Goal: Complete application form: Complete application form

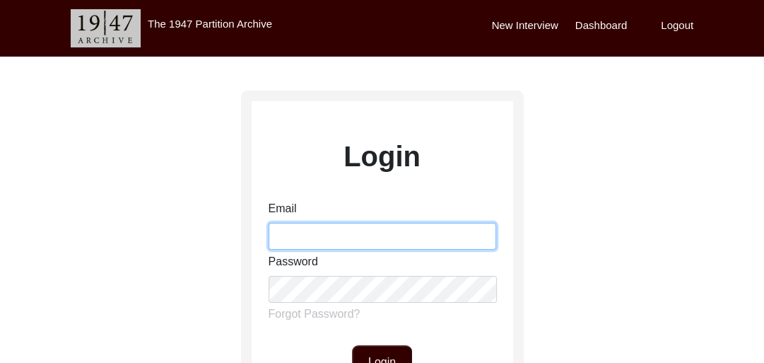
type input "[PERSON_NAME][EMAIL_ADDRESS][PERSON_NAME][DOMAIN_NAME]"
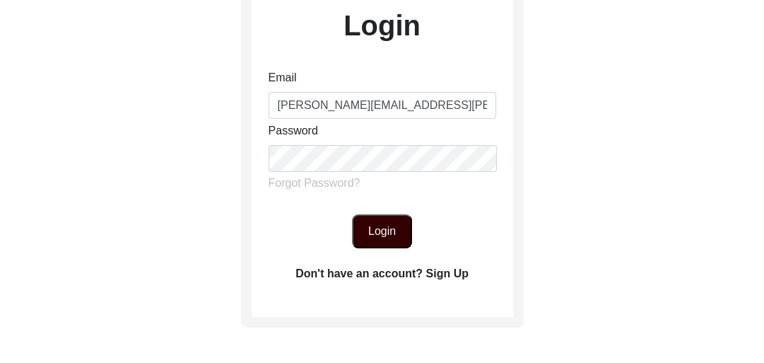
scroll to position [136, 0]
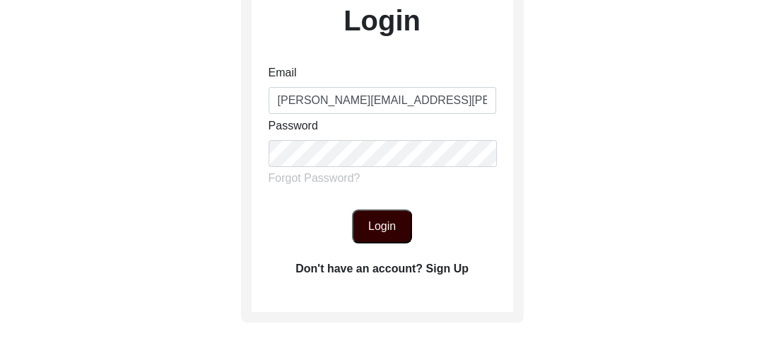
click at [390, 219] on button "Login" at bounding box center [382, 226] width 60 height 34
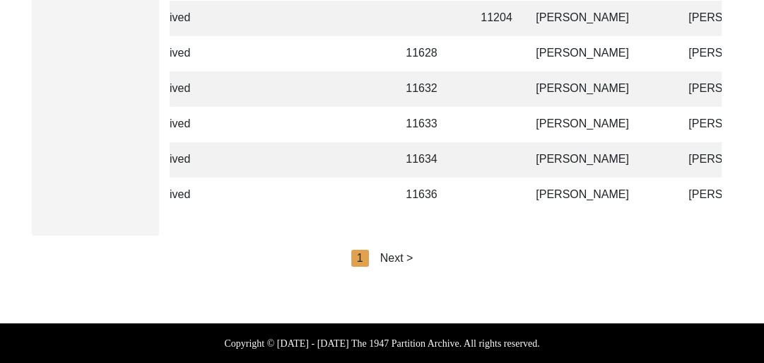
scroll to position [0, 228]
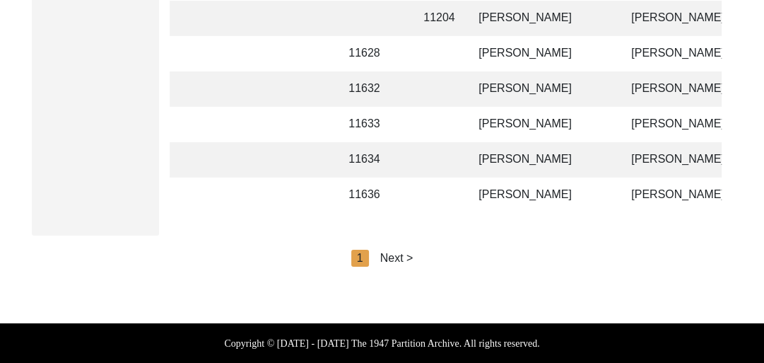
click at [398, 256] on div "Next >" at bounding box center [396, 258] width 33 height 17
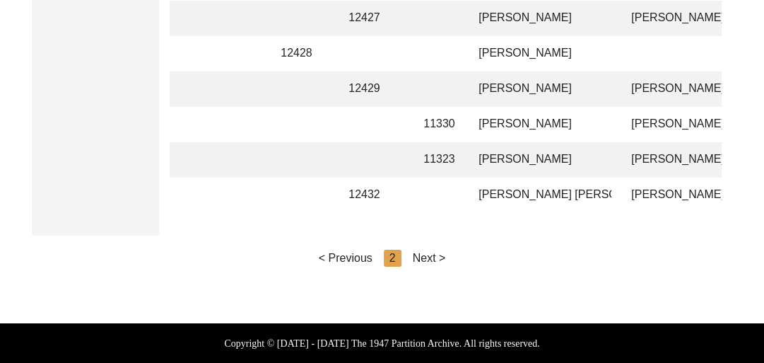
click at [436, 255] on div "Next >" at bounding box center [429, 258] width 33 height 17
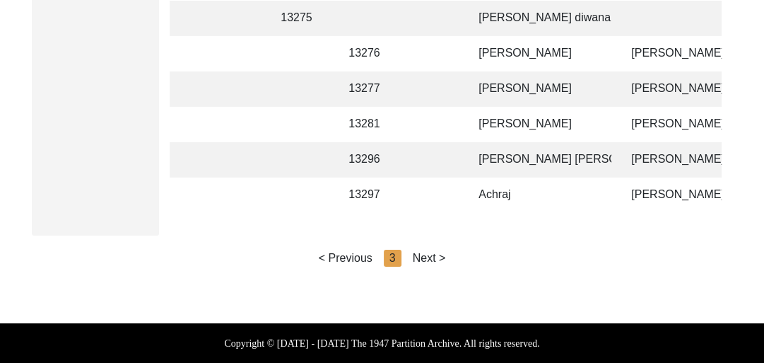
click at [436, 255] on div "Next >" at bounding box center [429, 258] width 33 height 17
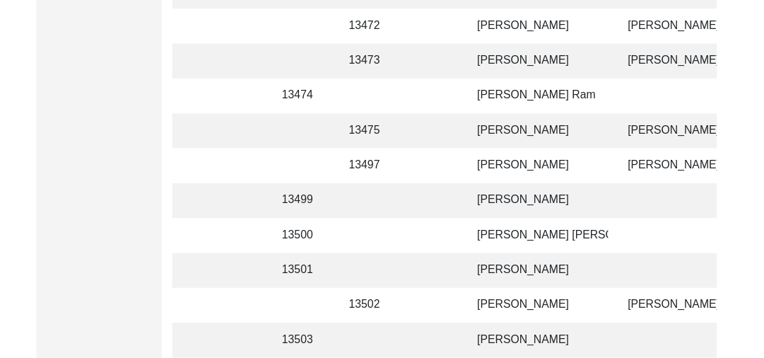
scroll to position [959, 0]
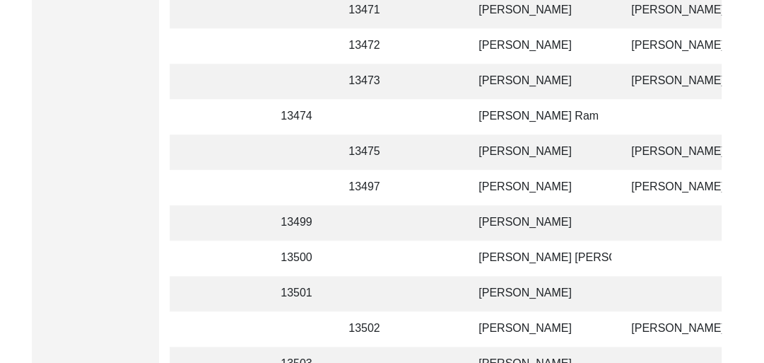
click at [509, 79] on td "[PERSON_NAME]" at bounding box center [540, 81] width 141 height 35
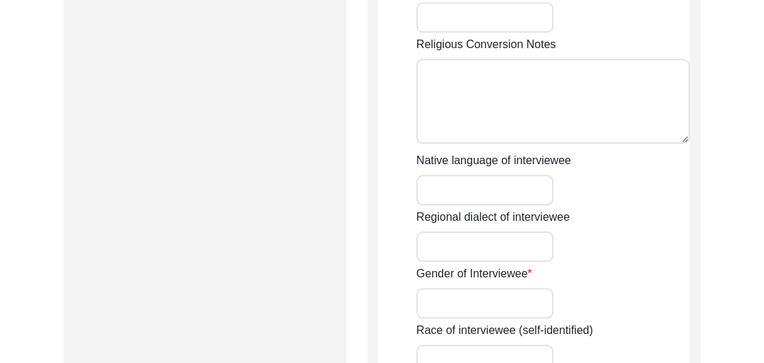
type input "Mitthu"
type input "[PERSON_NAME]"
type input "Na"
type input "[PERSON_NAME]"
type input "[DATE]"
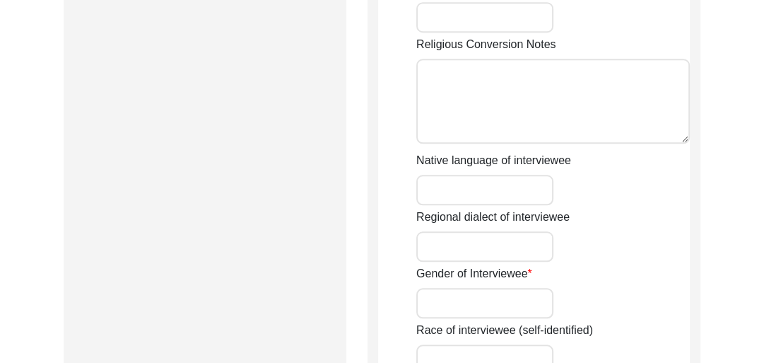
type input "88 years"
type input "[DEMOGRAPHIC_DATA]"
type input "Panjabi"
type input "[DEMOGRAPHIC_DATA]"
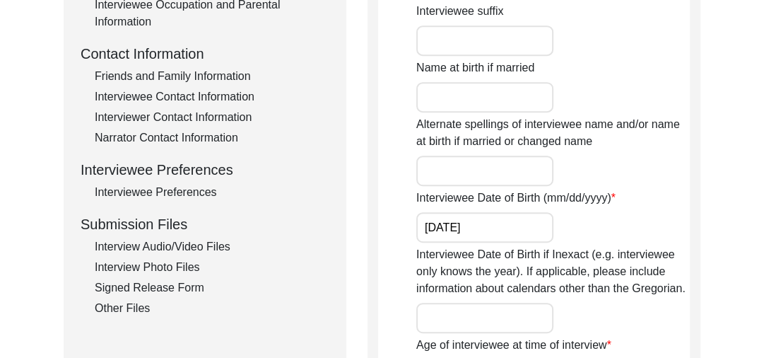
scroll to position [443, 0]
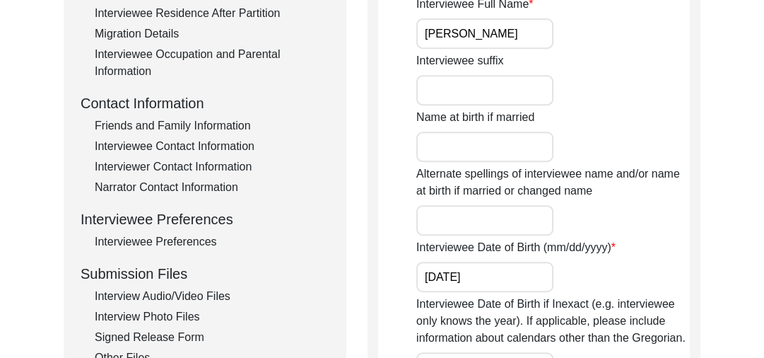
click at [158, 313] on div "Interview Photo Files" at bounding box center [212, 316] width 235 height 17
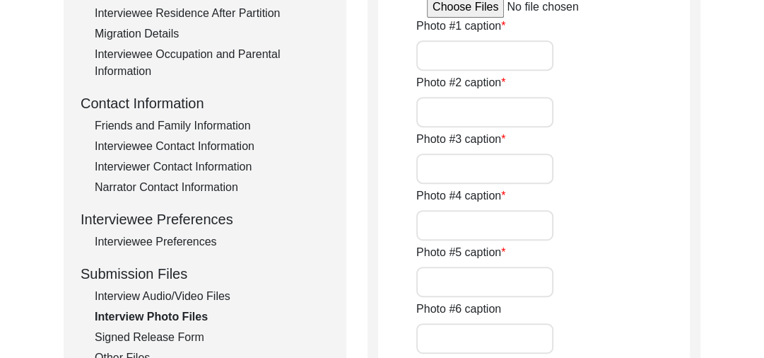
type input "An old Pic of Interviewee"
type input "Conversation between Interviewer and interviewee"
type input "a pic of interviewee"
type input "Conversation between Interviewer and interviewee"
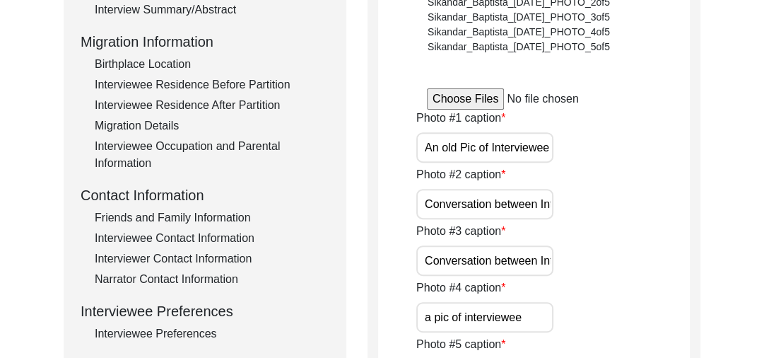
scroll to position [354, 0]
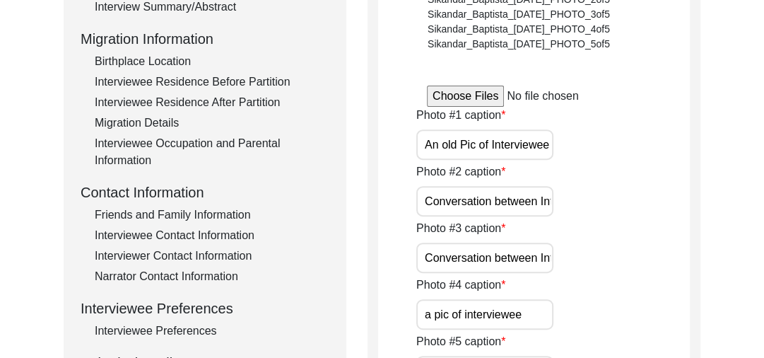
click at [479, 90] on input "file" at bounding box center [534, 96] width 214 height 21
type input "C:\fakepath\Mithu_Singh_[DATE]_PHOTO_1of5.jpg"
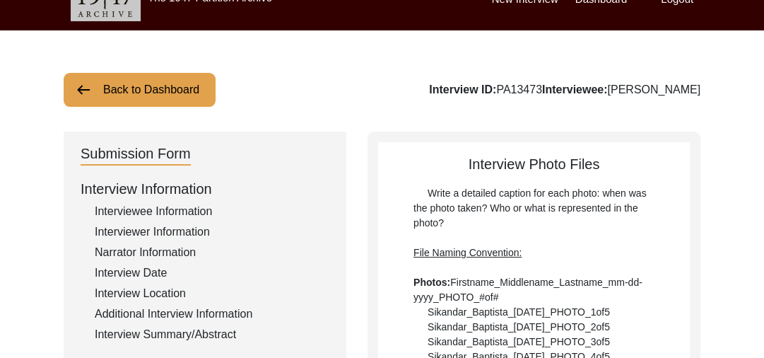
scroll to position [11, 0]
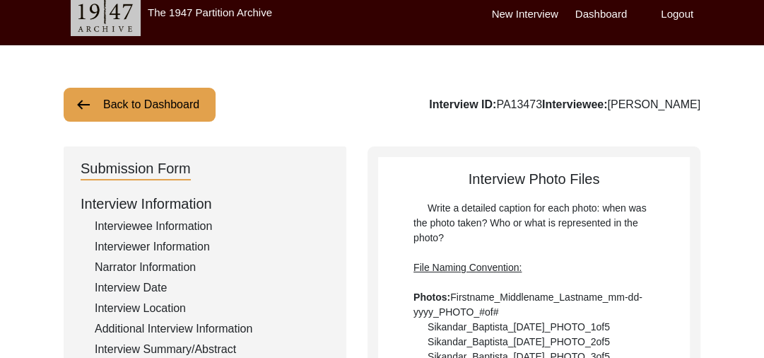
click at [107, 98] on button "Back to Dashboard" at bounding box center [140, 105] width 152 height 34
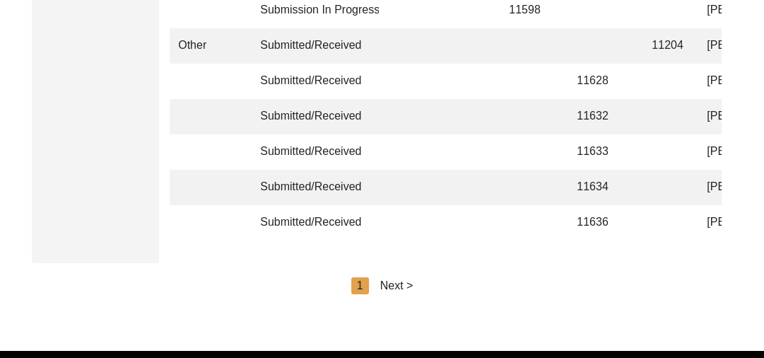
scroll to position [3580, 0]
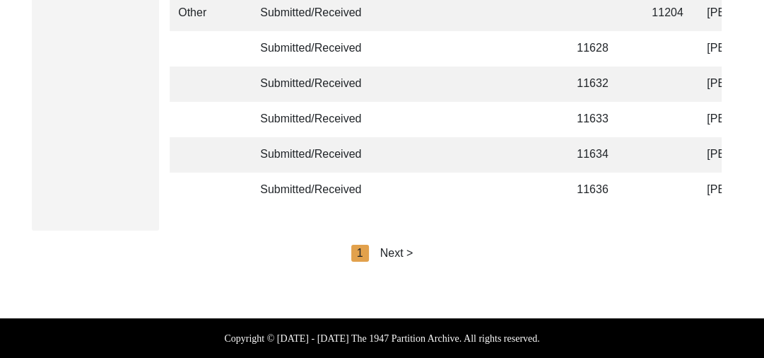
click at [399, 251] on div "Next >" at bounding box center [396, 253] width 33 height 17
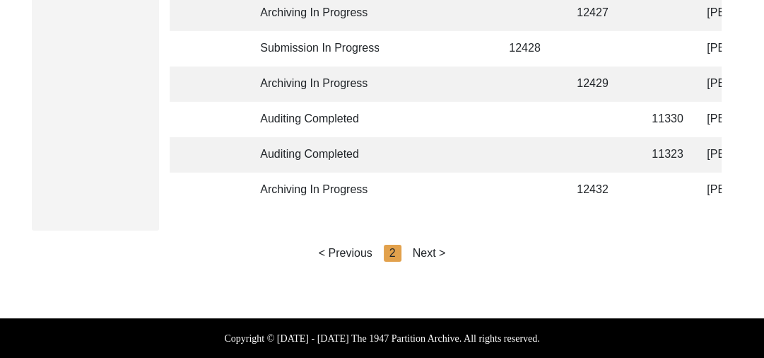
click at [433, 251] on div "Next >" at bounding box center [429, 253] width 33 height 17
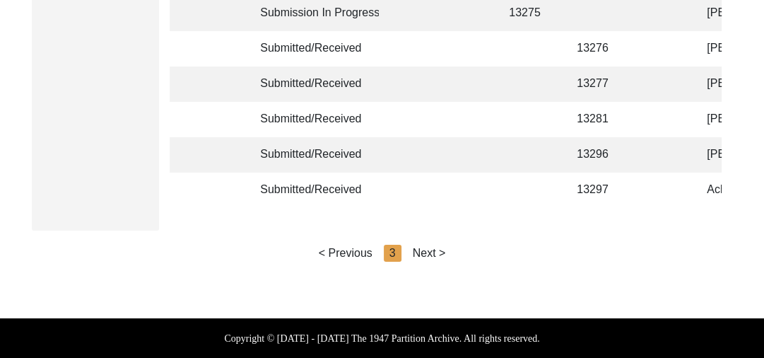
click at [433, 251] on div "Next >" at bounding box center [429, 253] width 33 height 17
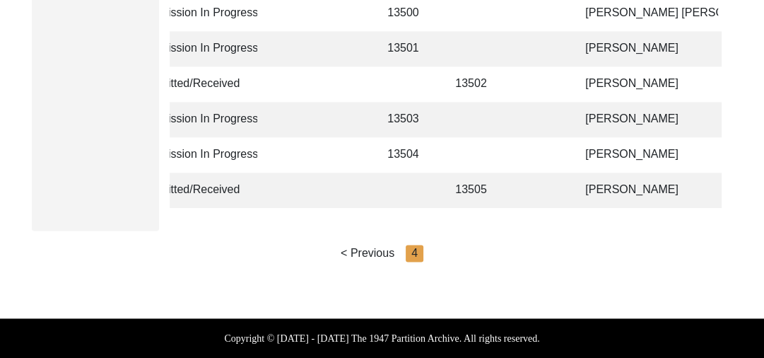
scroll to position [0, 247]
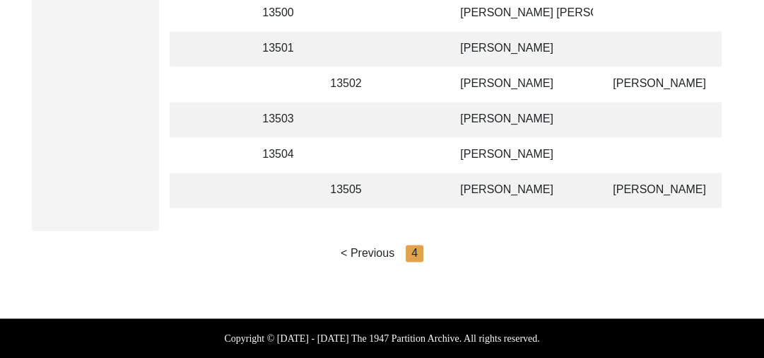
click at [485, 74] on td "[PERSON_NAME]" at bounding box center [522, 83] width 141 height 35
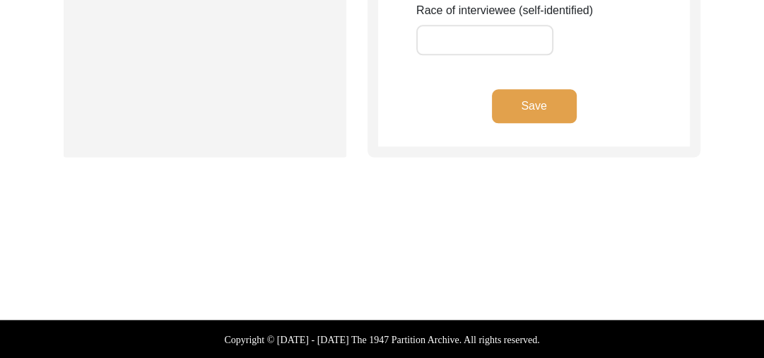
type input "Ajmer"
type input "[PERSON_NAME]"
type input "Na"
type input "[PERSON_NAME]"
type input "1929 Approx"
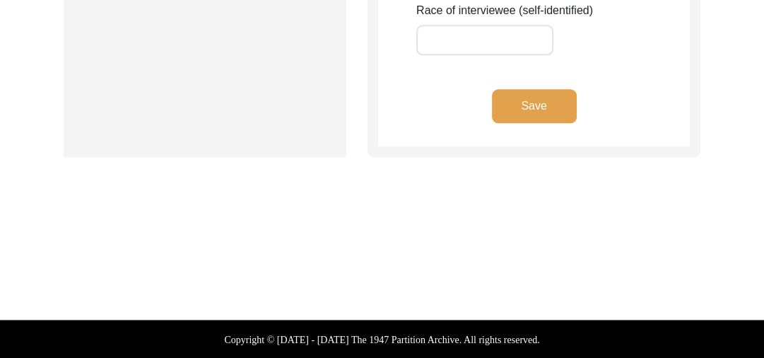
type input "1929"
type input "96 Years"
type input "[DEMOGRAPHIC_DATA]"
type input "Panjabi"
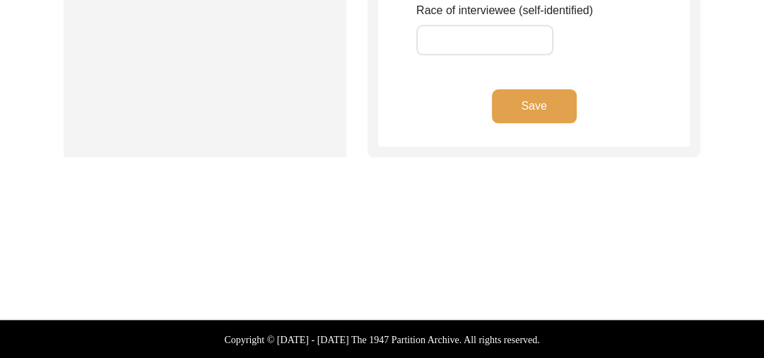
type input "[DEMOGRAPHIC_DATA]"
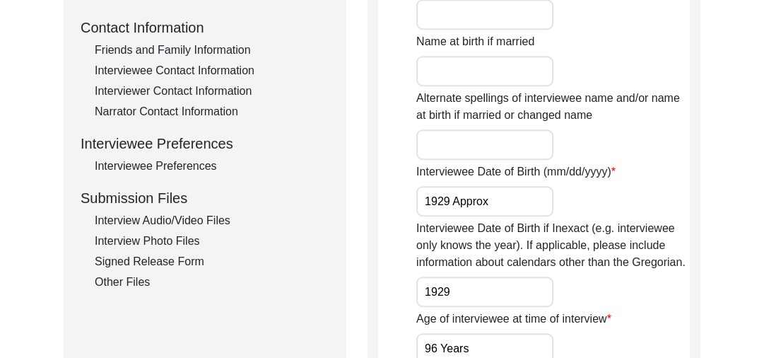
scroll to position [515, 0]
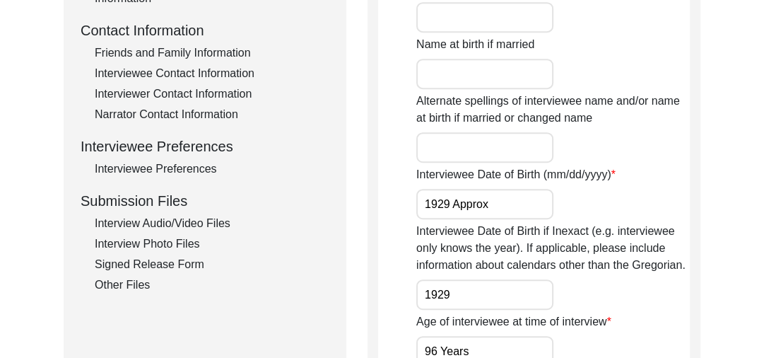
click at [162, 239] on div "Interview Photo Files" at bounding box center [212, 243] width 235 height 17
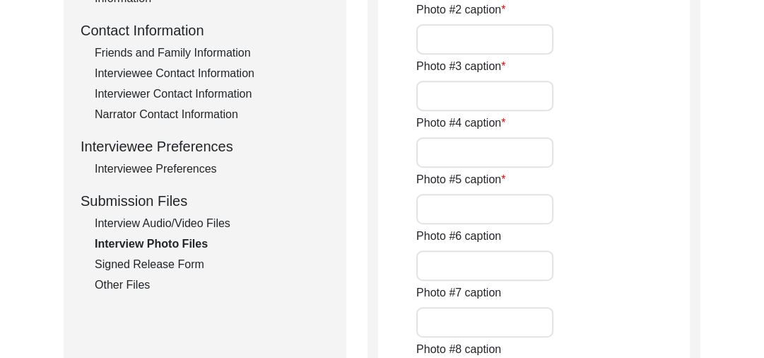
type input "A close pic of Interviewee"
type input "pic of interviewee with interviewer"
type input "Conversation between Interviewer and interviewee"
type input "A pic of interviewee with interviewer"
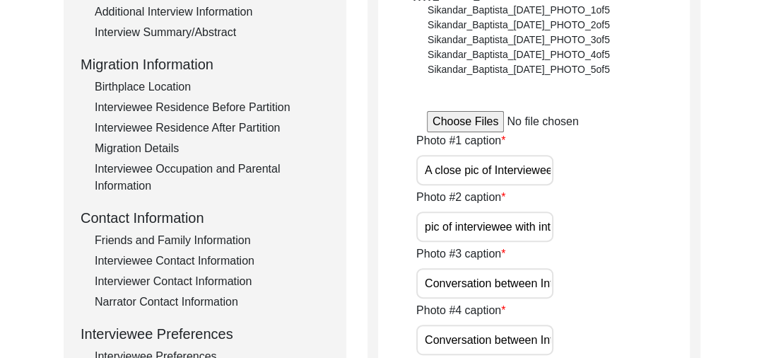
scroll to position [325, 0]
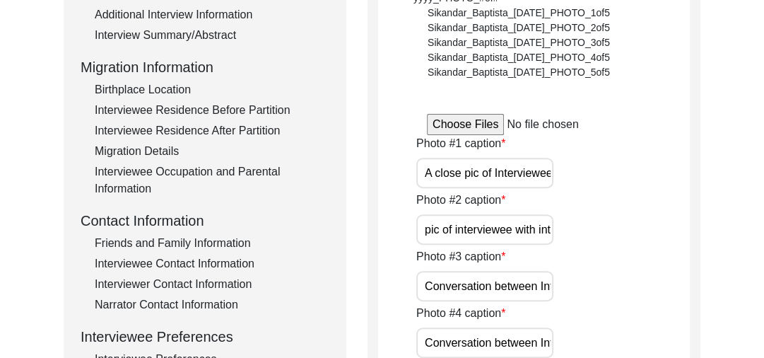
click at [460, 119] on input "file" at bounding box center [534, 124] width 214 height 21
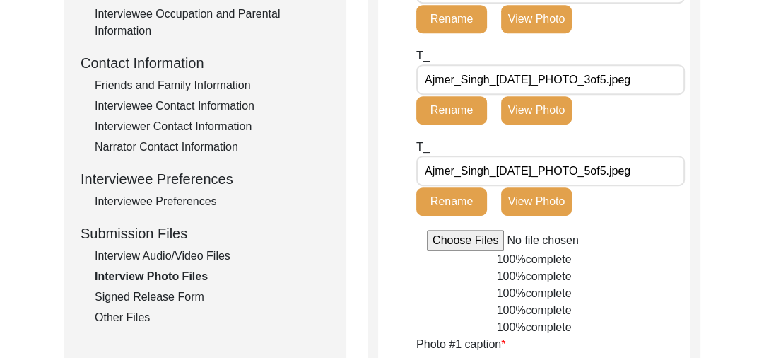
scroll to position [484, 0]
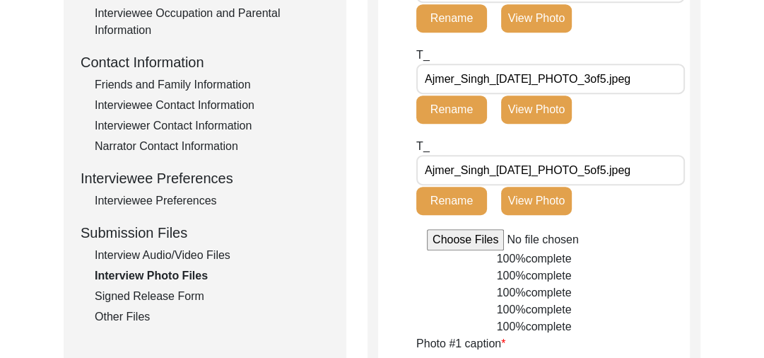
click at [456, 241] on input "file" at bounding box center [534, 239] width 214 height 21
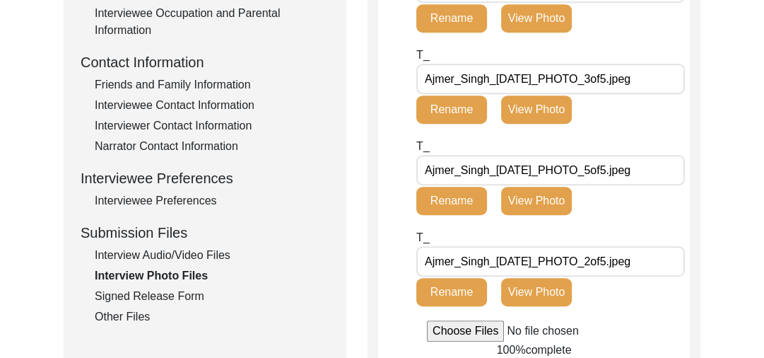
click at [462, 325] on input "file" at bounding box center [534, 330] width 214 height 21
type input "C:\fakepath\Ajmer_Singh_[DATE]_PHOTO_4of5.jpeg"
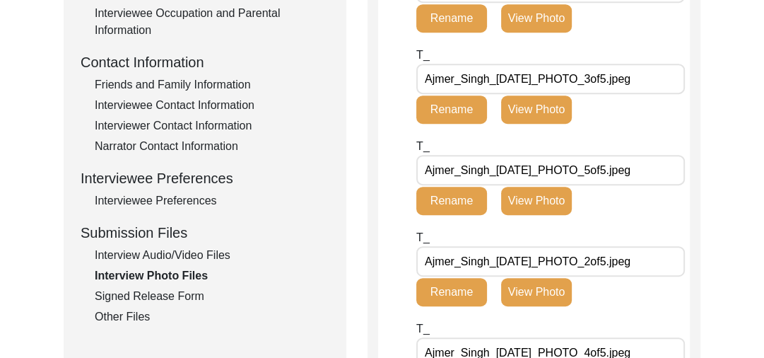
scroll to position [0, 0]
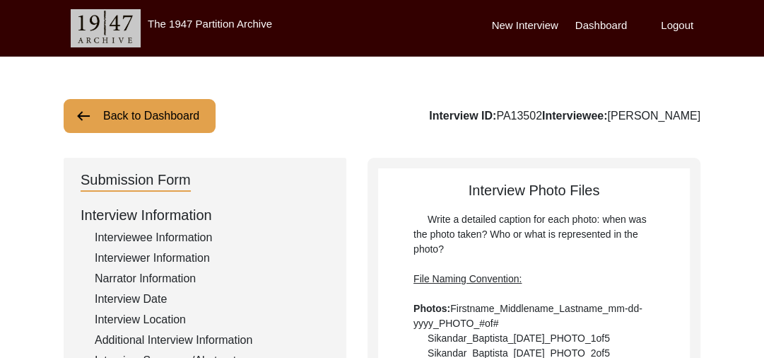
click at [103, 116] on button "Back to Dashboard" at bounding box center [140, 116] width 152 height 34
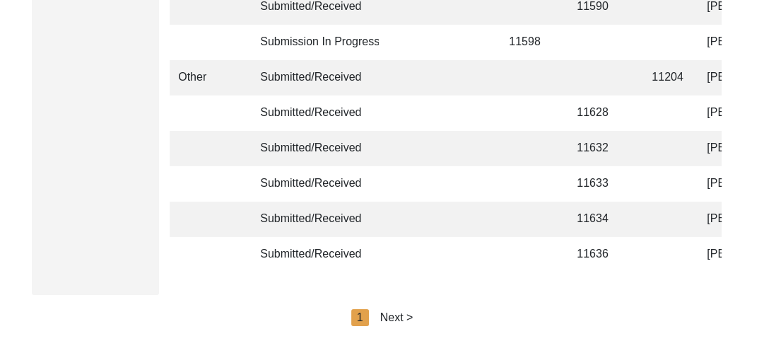
scroll to position [3580, 0]
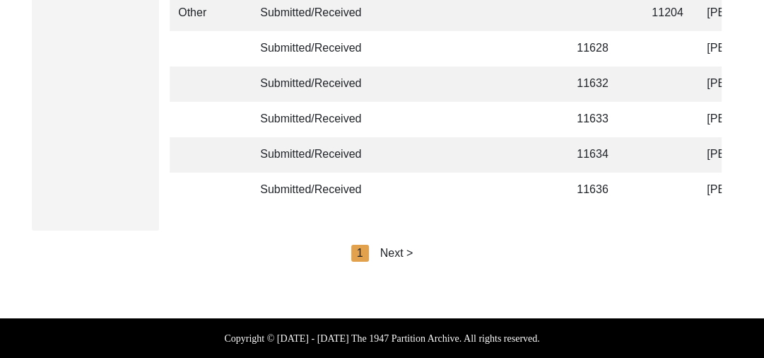
click at [402, 254] on div "Next >" at bounding box center [396, 253] width 33 height 17
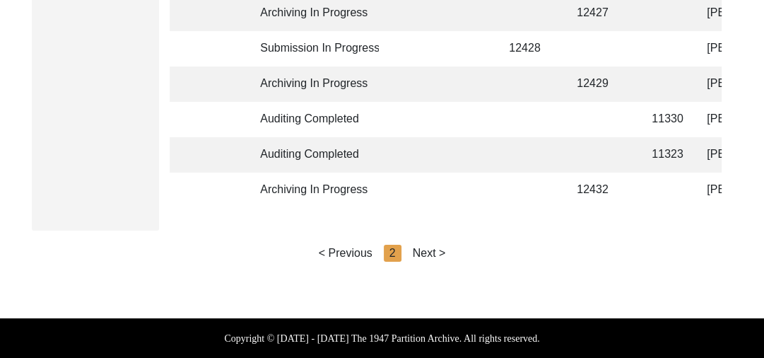
click at [420, 253] on div "Next >" at bounding box center [429, 253] width 33 height 17
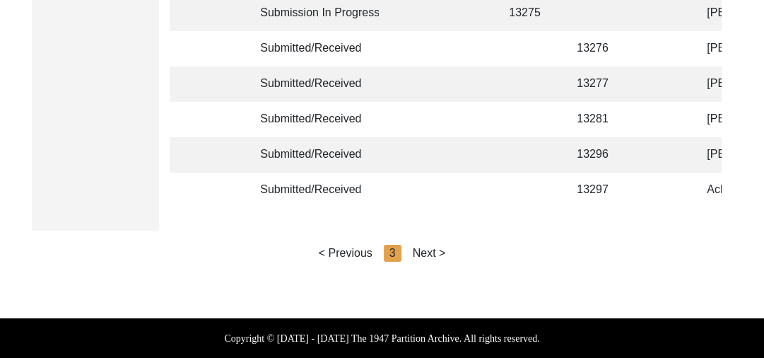
click at [429, 252] on div "Next >" at bounding box center [429, 253] width 33 height 17
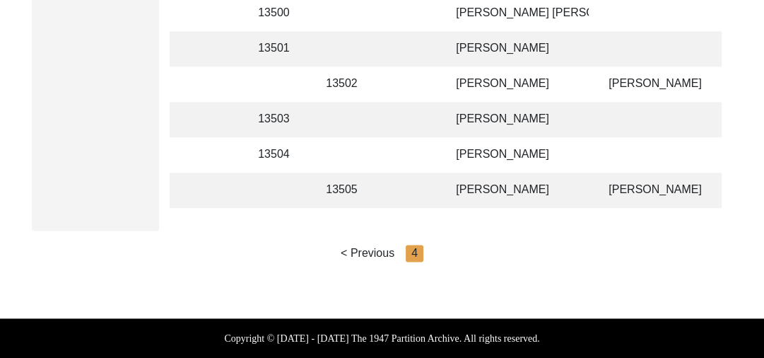
scroll to position [0, 259]
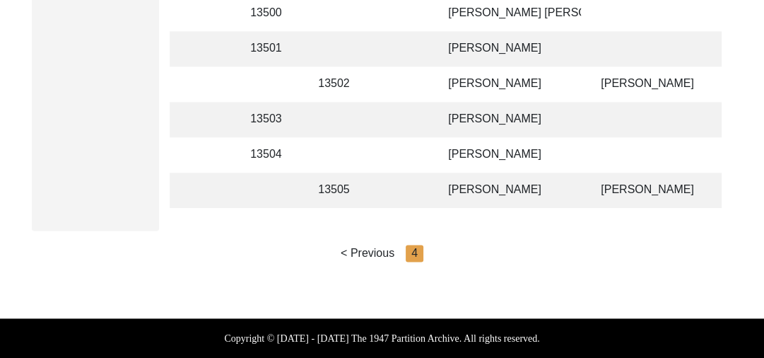
click at [470, 181] on td "[PERSON_NAME]" at bounding box center [510, 190] width 141 height 35
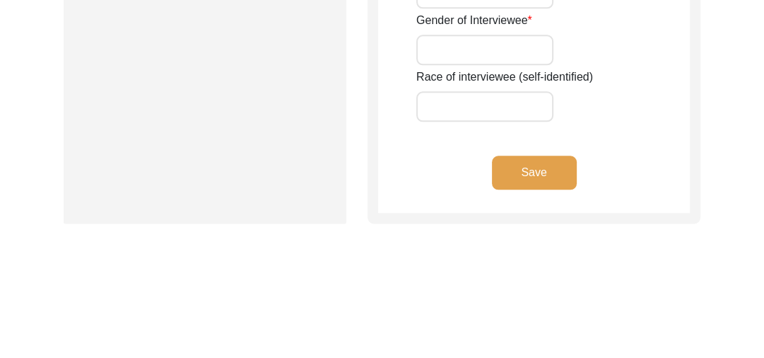
scroll to position [1278, 0]
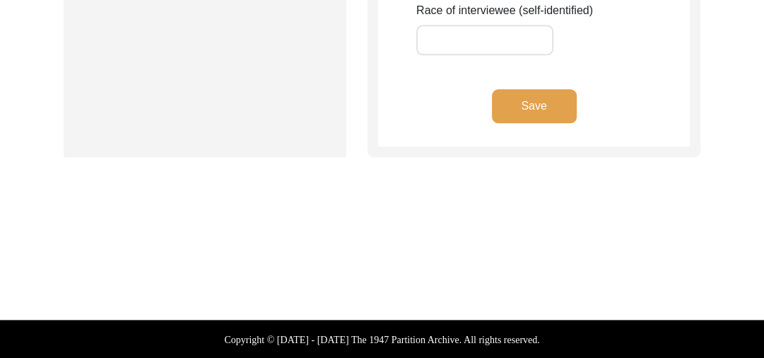
type input "[PERSON_NAME]"
type input "Na"
type input "[PERSON_NAME]"
type input "[DATE]"
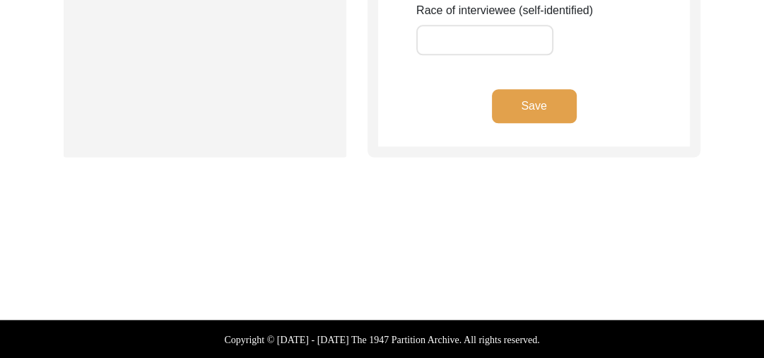
type input "91 years"
type input "[DEMOGRAPHIC_DATA]"
type input "Panjabi"
type input "[DEMOGRAPHIC_DATA]"
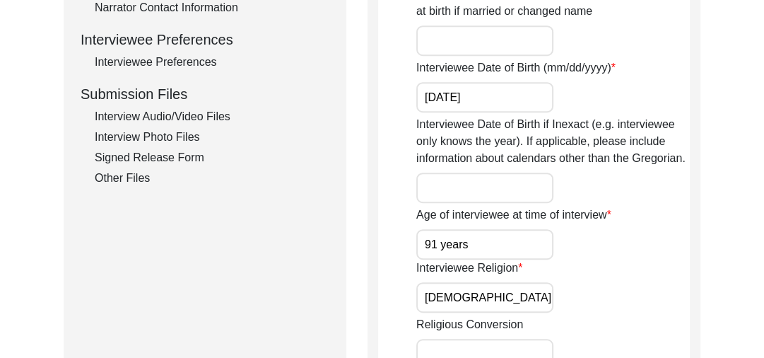
scroll to position [606, 0]
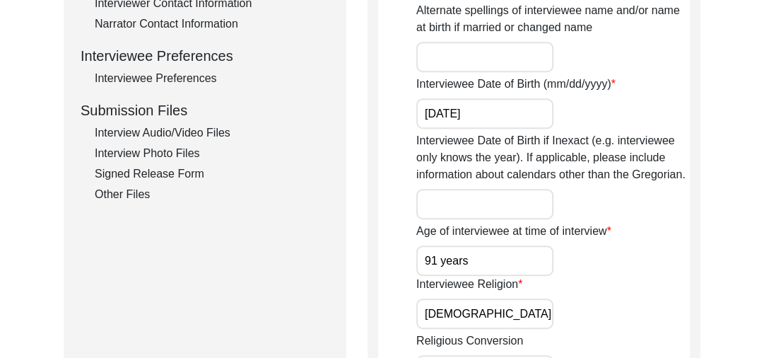
click at [156, 151] on div "Interview Photo Files" at bounding box center [212, 153] width 235 height 17
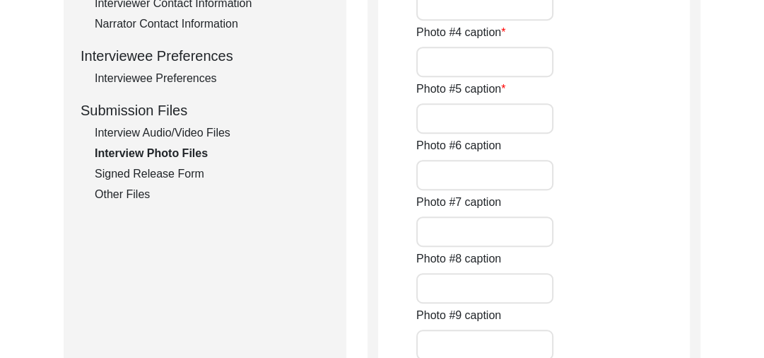
type input "A close pic of Interviewee"
type input "Conversation between Interviewer and interviewee"
type input "conversation between interviewer and interviewee"
type input "a pic of interviewee with interviewer"
type input "A close pic of interviewee"
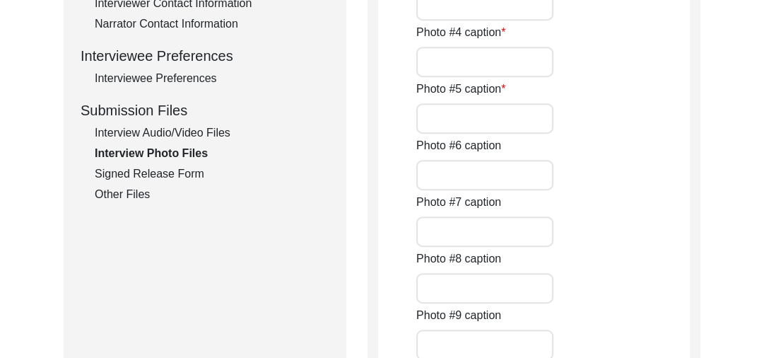
type input "conversation between interviewer and interviewee"
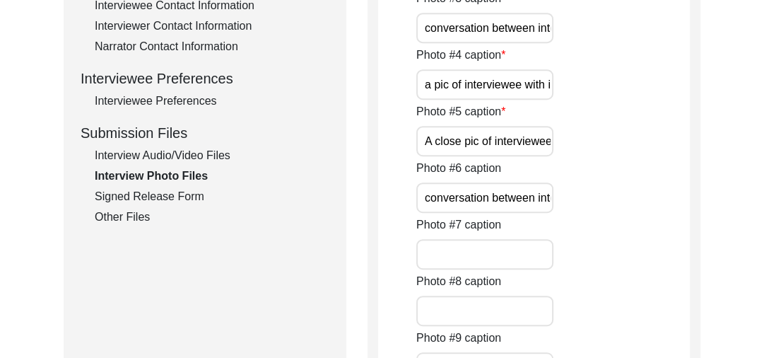
scroll to position [589, 0]
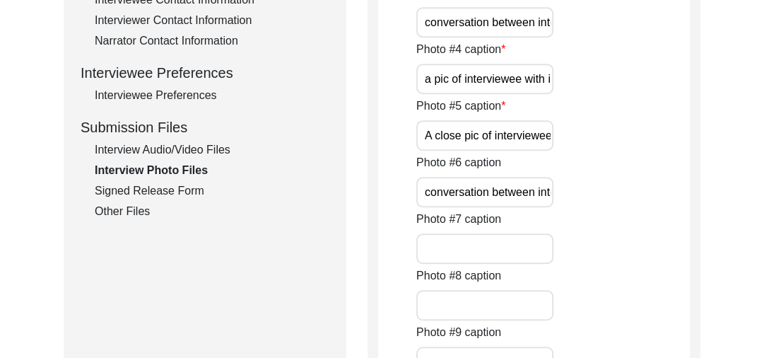
click at [191, 146] on div "Interview Audio/Video Files" at bounding box center [212, 149] width 235 height 17
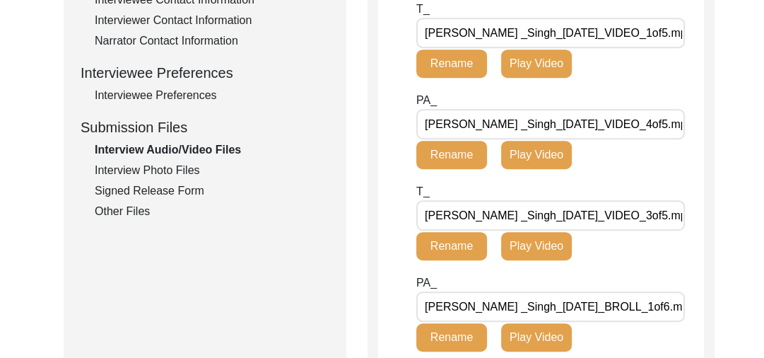
click at [163, 165] on div "Interview Photo Files" at bounding box center [212, 170] width 235 height 17
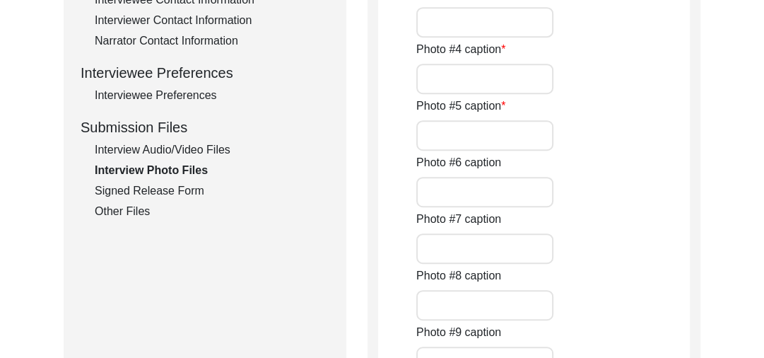
type input "A close pic of Interviewee"
type input "Conversation between Interviewer and interviewee"
type input "conversation between interviewer and interviewee"
type input "a pic of interviewee with interviewer"
type input "A close pic of interviewee"
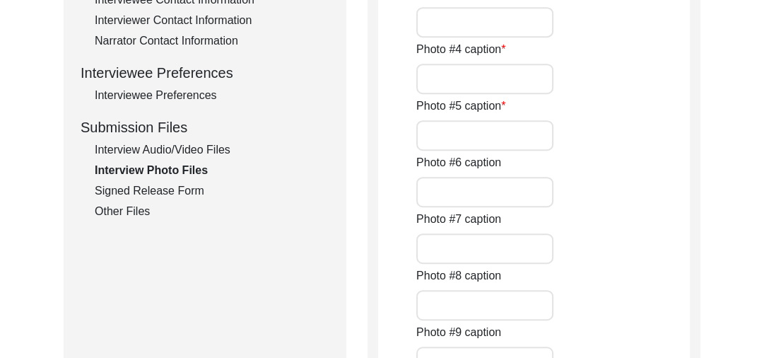
type input "conversation between interviewer and interviewee"
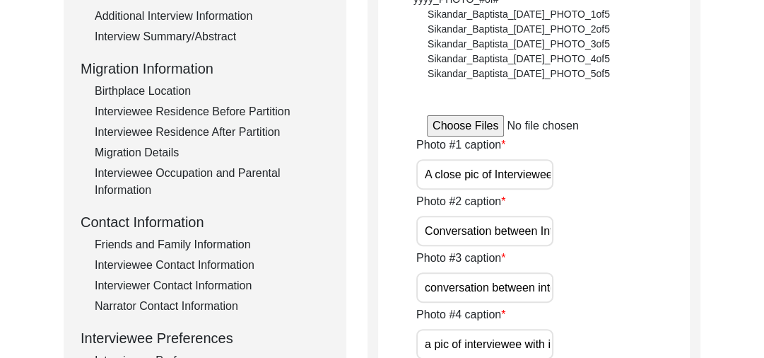
scroll to position [316, 0]
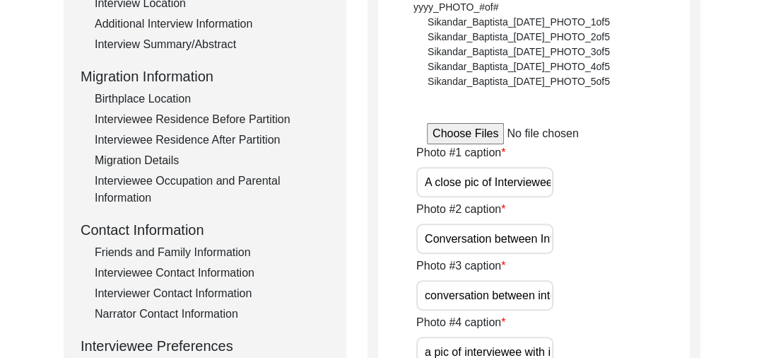
click at [466, 130] on input "file" at bounding box center [534, 133] width 214 height 21
click at [460, 129] on input "file" at bounding box center [534, 133] width 214 height 21
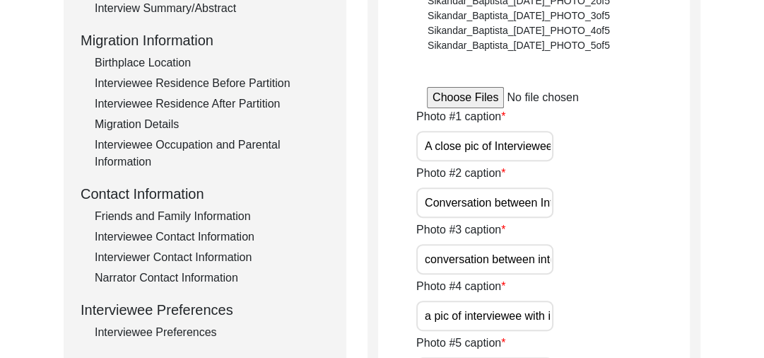
scroll to position [358, 0]
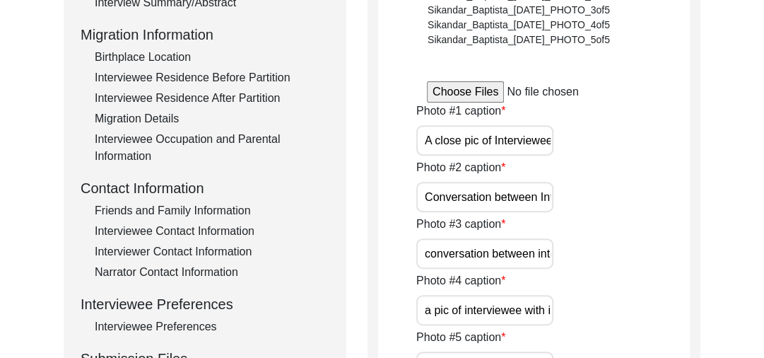
click at [465, 86] on input "file" at bounding box center [534, 91] width 214 height 21
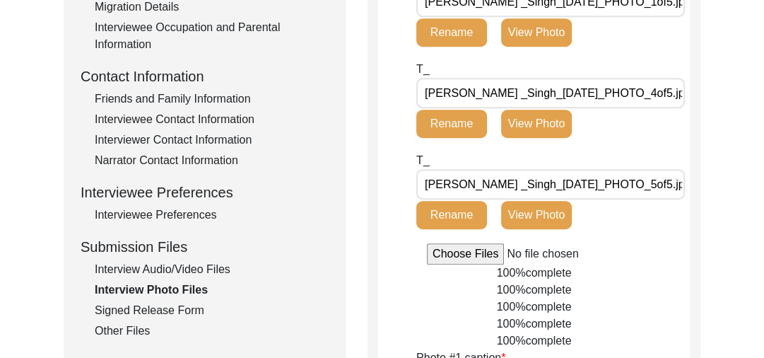
scroll to position [477, 0]
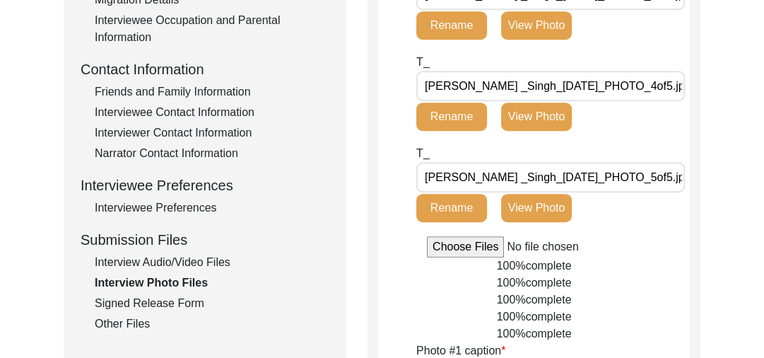
click at [463, 243] on input "file" at bounding box center [534, 246] width 214 height 21
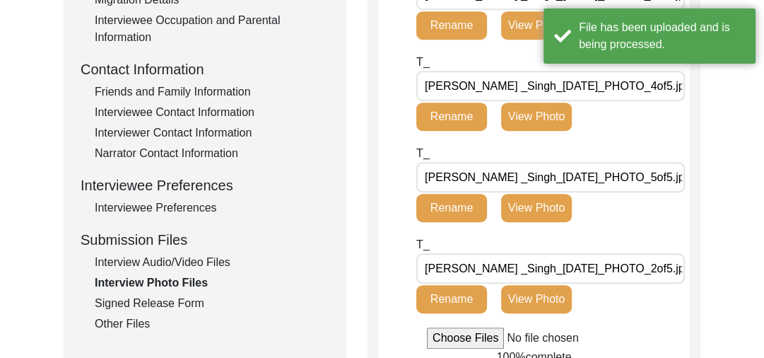
click at [472, 245] on div "T_ [PERSON_NAME] _Singh_[DATE]_PHOTO_2of5.jpg Rename View Photo" at bounding box center [512, 274] width 192 height 77
click at [465, 336] on input "file" at bounding box center [534, 337] width 214 height 21
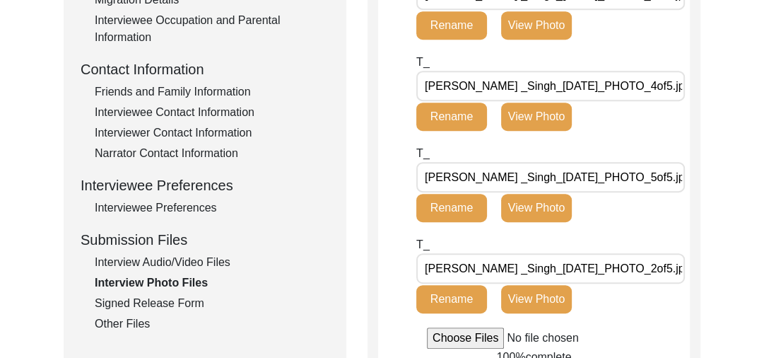
type input "C:\fakepath\[PERSON_NAME] _Singh_[DATE]_PHOTO_3of5.jpg"
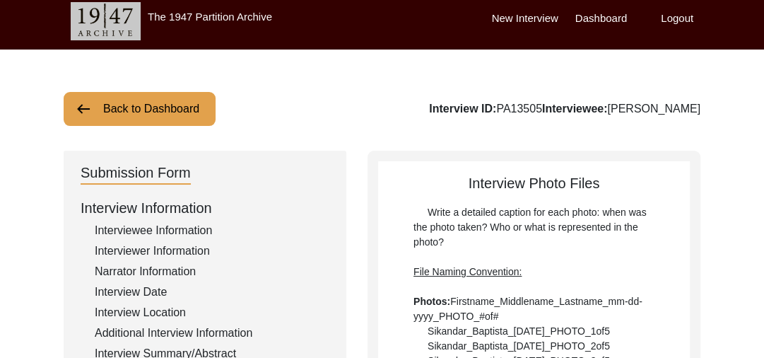
scroll to position [0, 0]
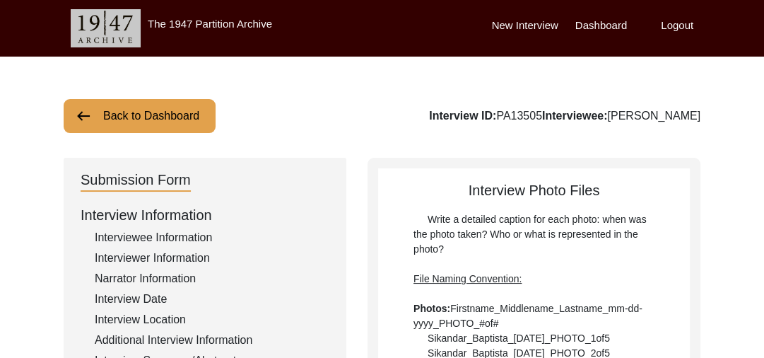
click at [518, 23] on label "New Interview" at bounding box center [525, 26] width 66 height 16
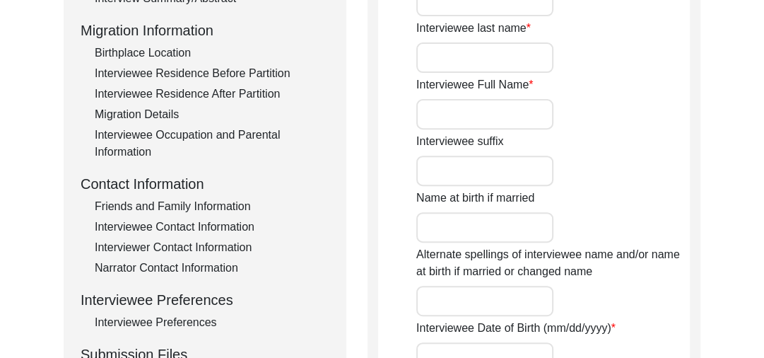
scroll to position [345, 0]
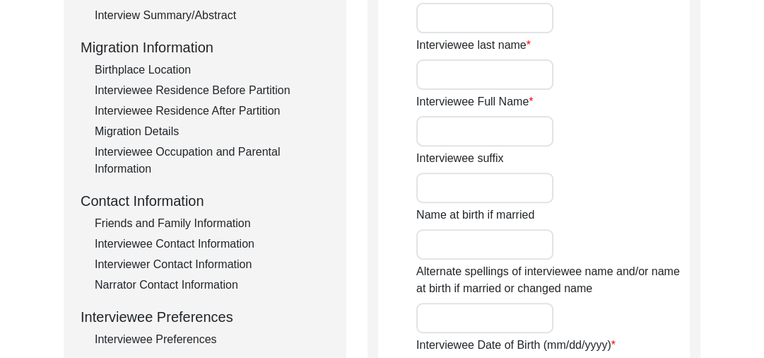
click at [433, 129] on input "Interviewee Full Name" at bounding box center [484, 131] width 137 height 30
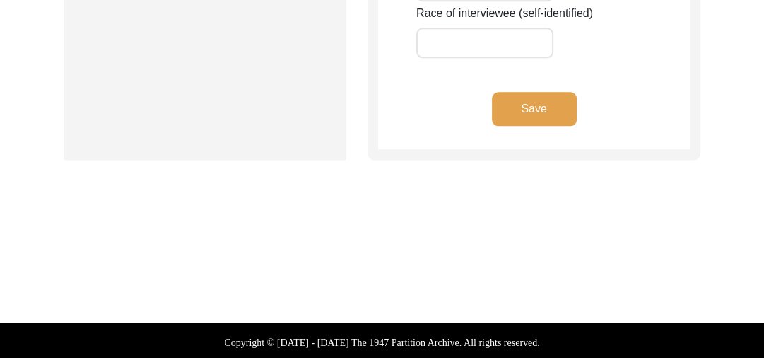
scroll to position [1278, 0]
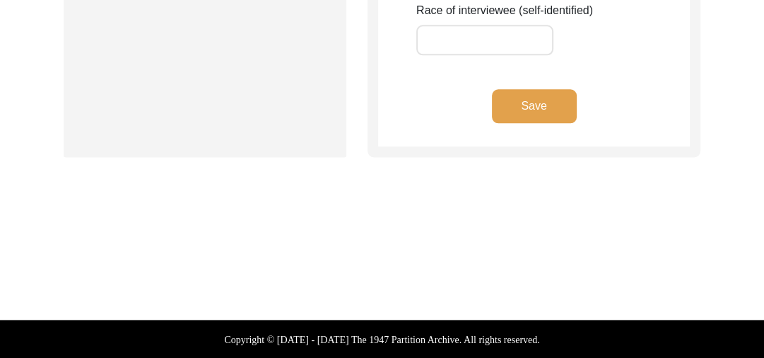
type input "Mukhtar din"
click at [507, 110] on button "Save" at bounding box center [534, 106] width 85 height 34
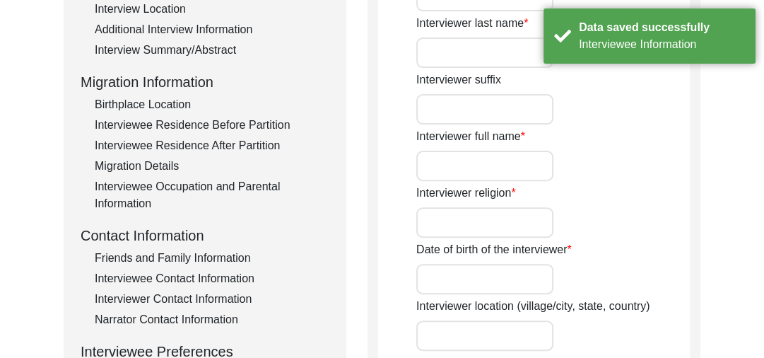
scroll to position [0, 0]
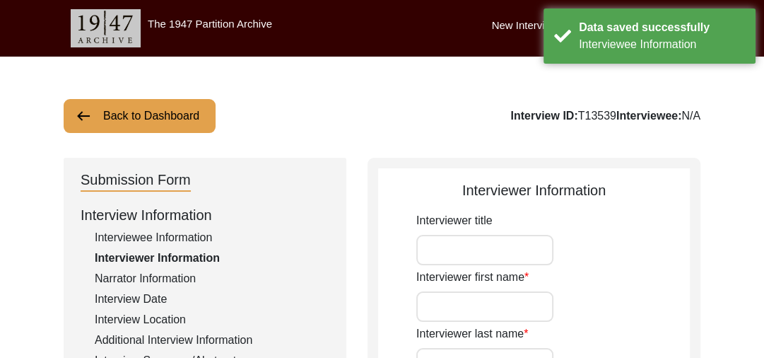
click at [526, 20] on label "New Interview" at bounding box center [525, 26] width 66 height 16
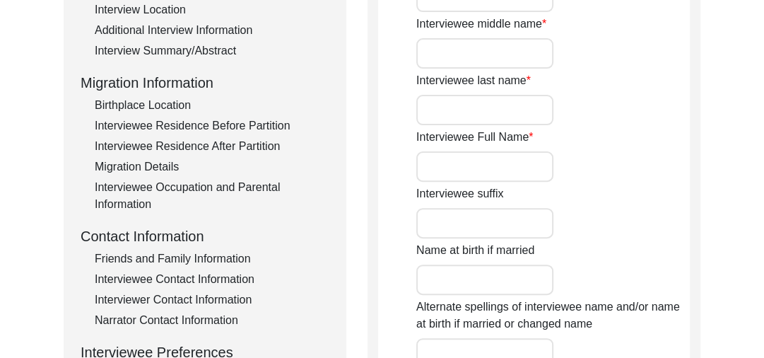
scroll to position [312, 0]
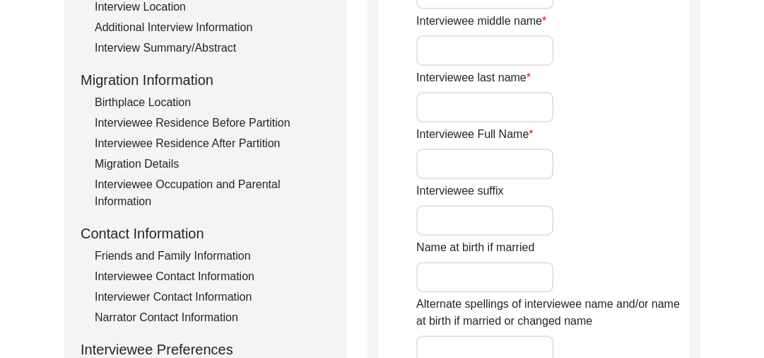
click at [460, 158] on input "Interviewee Full Name" at bounding box center [484, 163] width 137 height 30
type input "b"
type input "N"
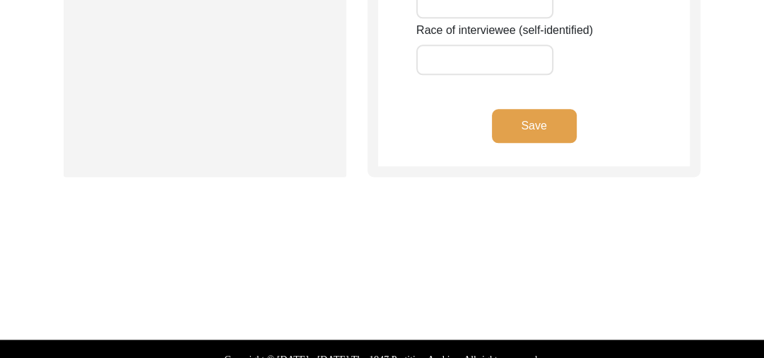
scroll to position [1261, 0]
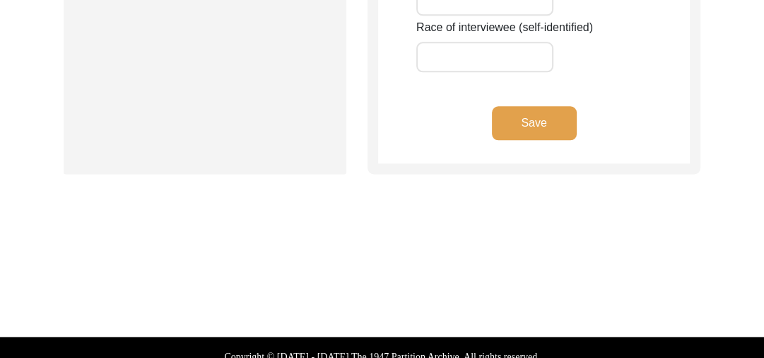
type input "[PERSON_NAME] [PERSON_NAME]"
click at [537, 122] on button "Save" at bounding box center [534, 123] width 85 height 34
